Goal: Information Seeking & Learning: Check status

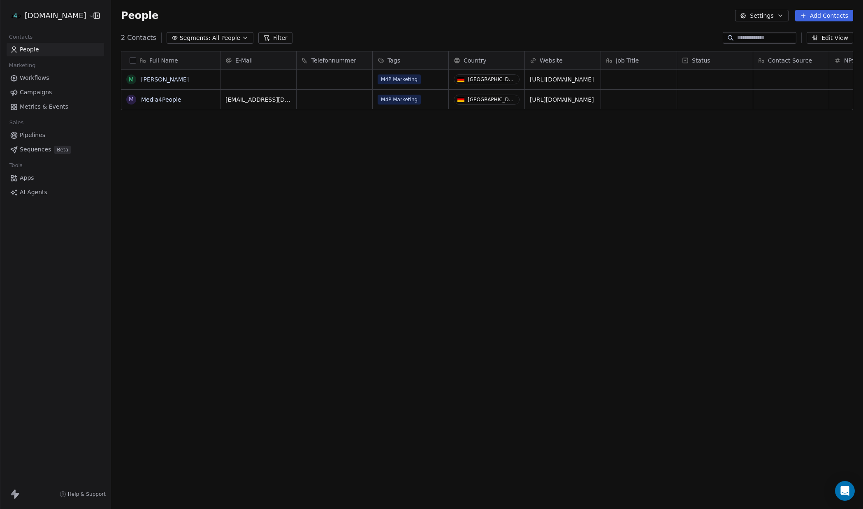
scroll to position [447, 752]
click at [67, 17] on html "[DOMAIN_NAME] Contacts People Marketing Workflows Campaigns Metrics & Events Sa…" at bounding box center [431, 254] width 863 height 509
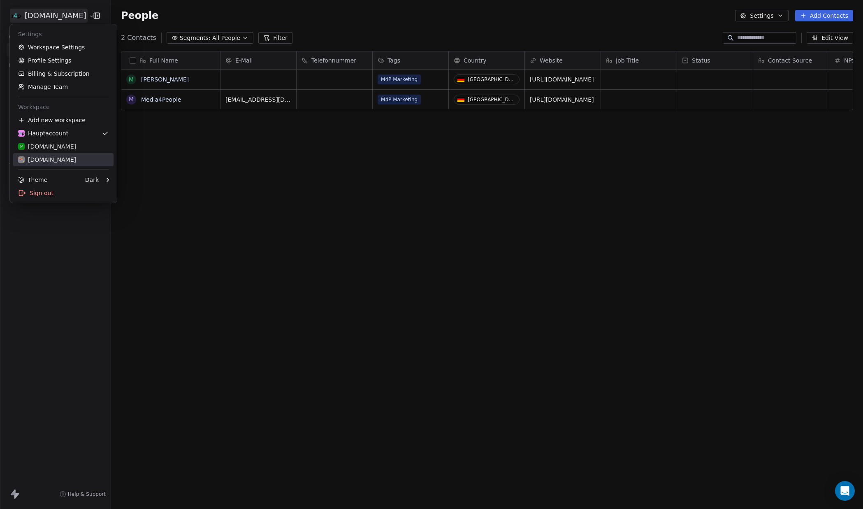
click at [62, 160] on div "[DOMAIN_NAME]" at bounding box center [47, 159] width 58 height 8
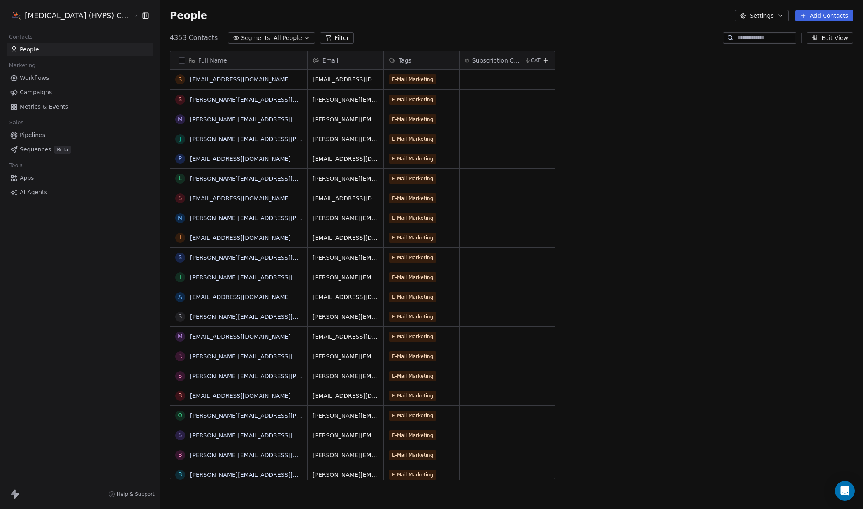
scroll to position [447, 719]
click at [35, 92] on span "Campaigns" at bounding box center [36, 92] width 32 height 9
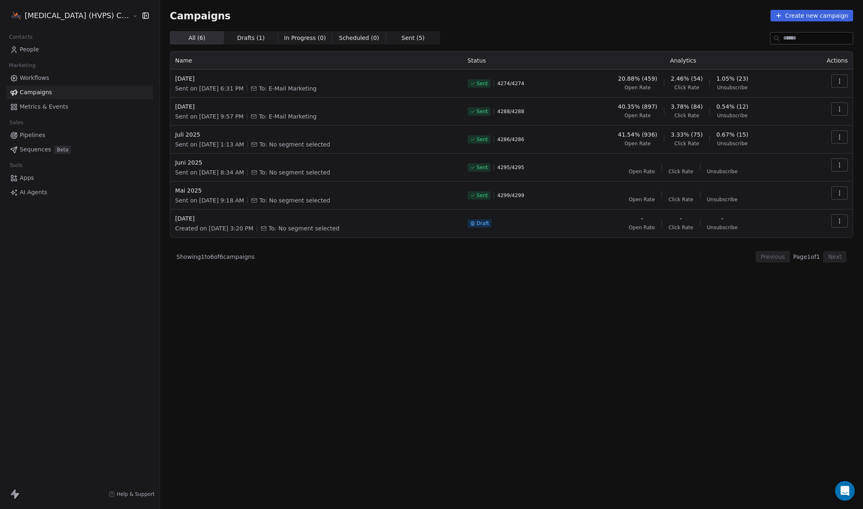
click at [839, 83] on icon "button" at bounding box center [839, 83] width 0 height 0
click at [801, 113] on span "View Analytics" at bounding box center [798, 113] width 48 height 10
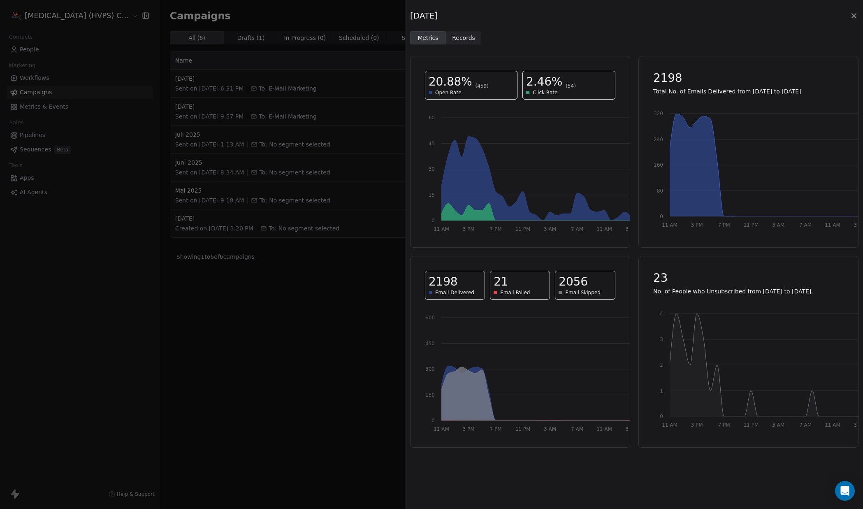
click at [710, 92] on p "Total No. of Emails Delivered from [DATE] to [DATE]." at bounding box center [748, 91] width 190 height 8
copy div "Total No. of Emails Delivered from [DATE] to [DATE]."
click at [468, 37] on span "Records" at bounding box center [463, 38] width 23 height 9
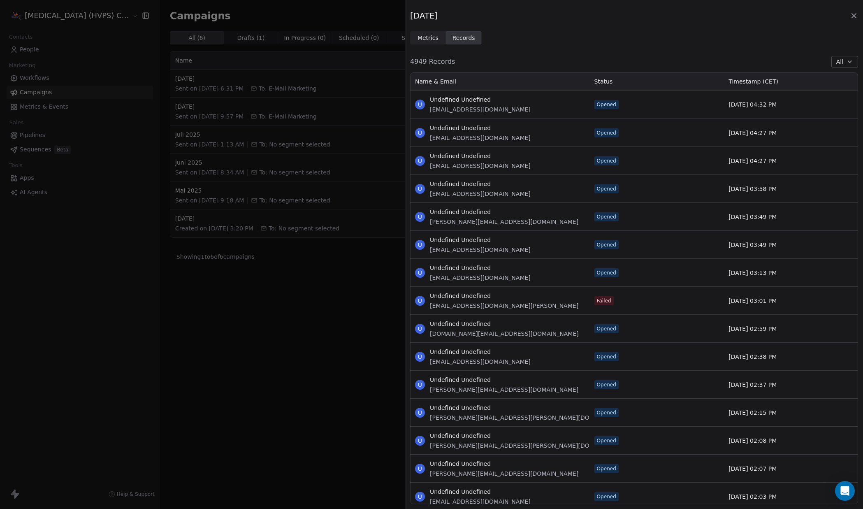
scroll to position [431, 448]
